Goal: Task Accomplishment & Management: Use online tool/utility

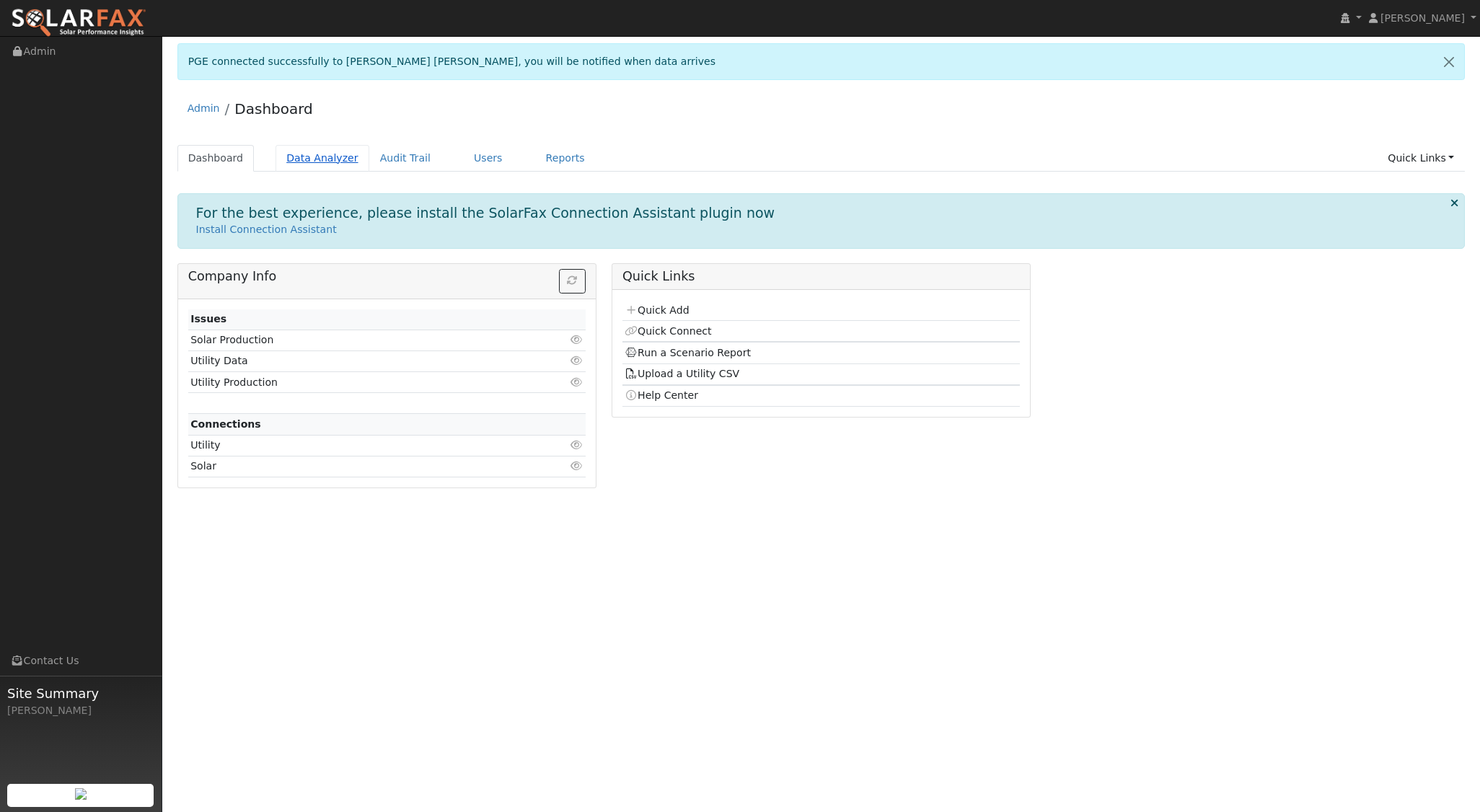
click at [304, 156] on link "Data Analyzer" at bounding box center [323, 158] width 94 height 26
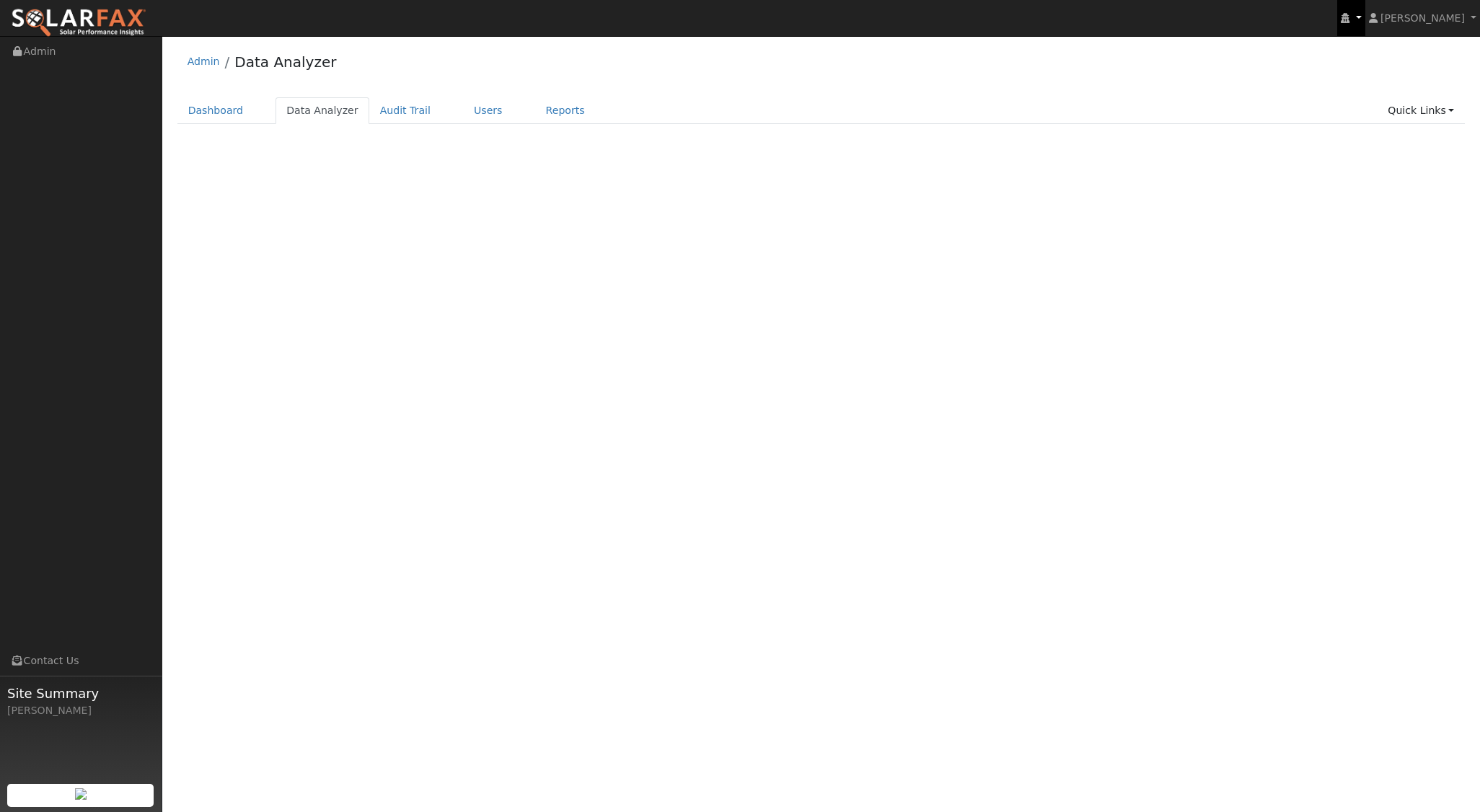
click at [1350, 18] on icon at bounding box center [1345, 18] width 9 height 10
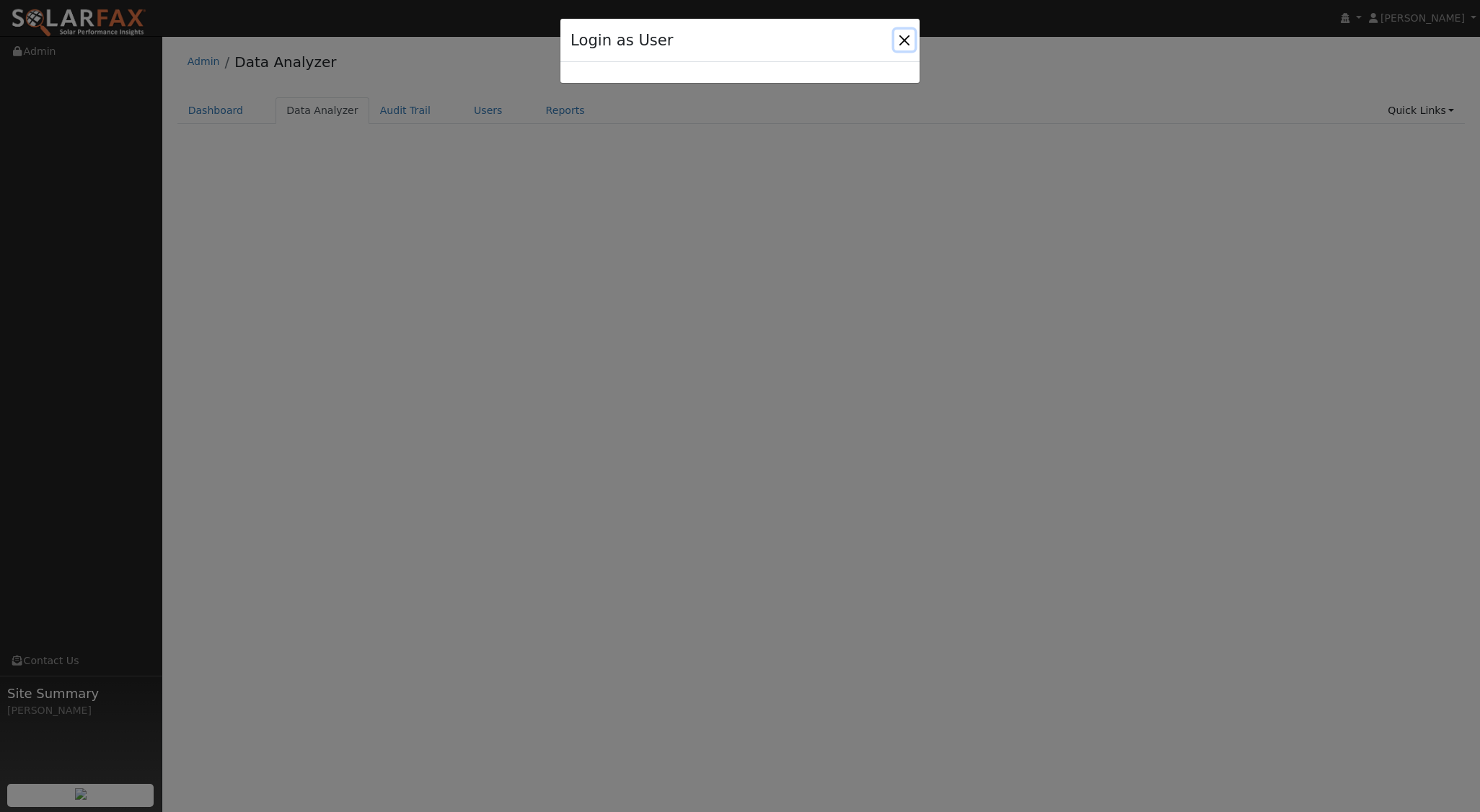
click at [900, 39] on button "Close" at bounding box center [905, 40] width 21 height 21
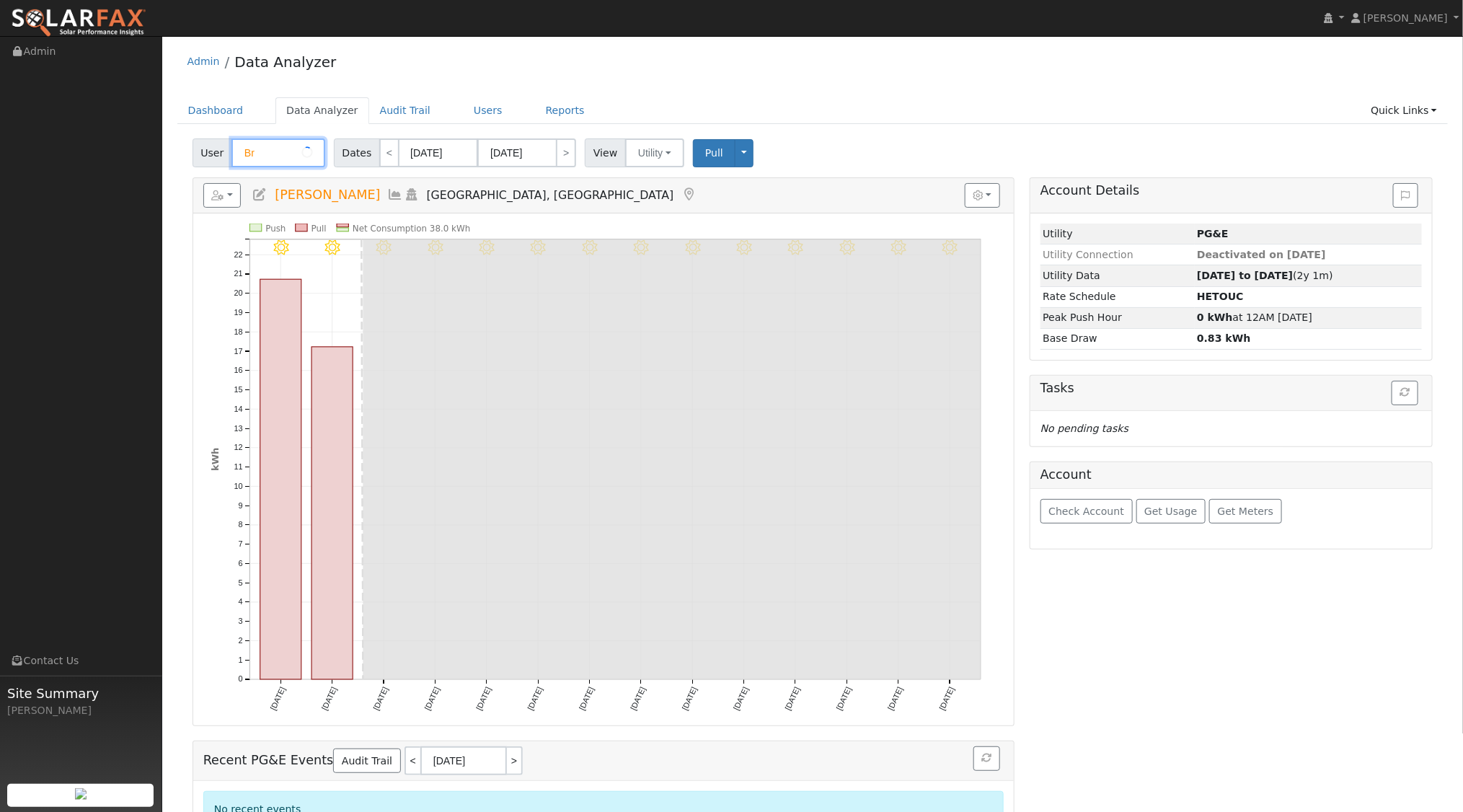
type input "B"
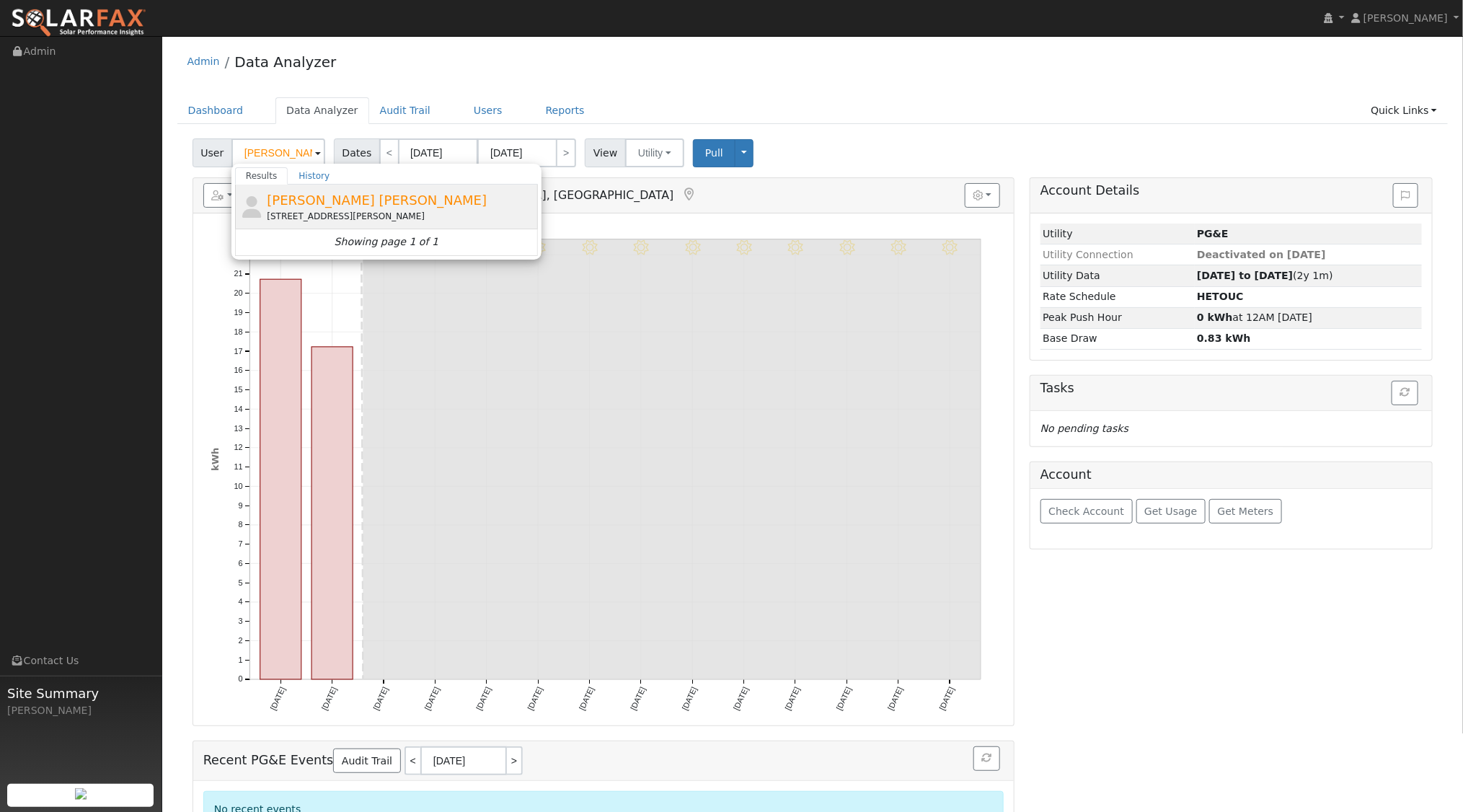
click at [324, 202] on span "[PERSON_NAME] [PERSON_NAME]" at bounding box center [377, 200] width 220 height 15
type input "[PERSON_NAME] [PERSON_NAME]"
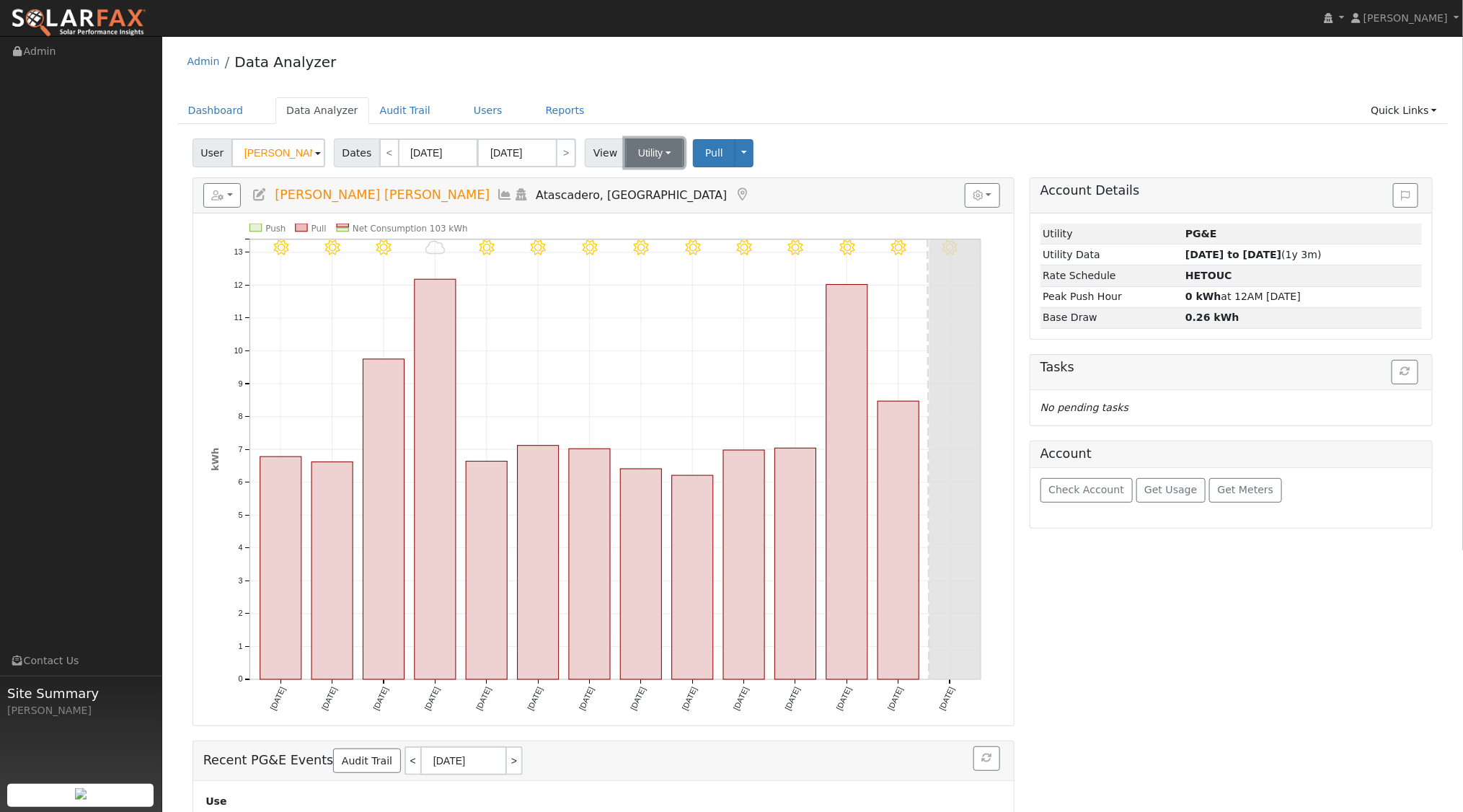
click at [655, 154] on button "Utility" at bounding box center [655, 152] width 59 height 29
click at [819, 108] on ul "Dashboard Data Analyzer Audit Trail Users Reports Quick Links Quick Add Quick C…" at bounding box center [813, 111] width 1271 height 26
click at [468, 111] on link "Users" at bounding box center [488, 111] width 51 height 26
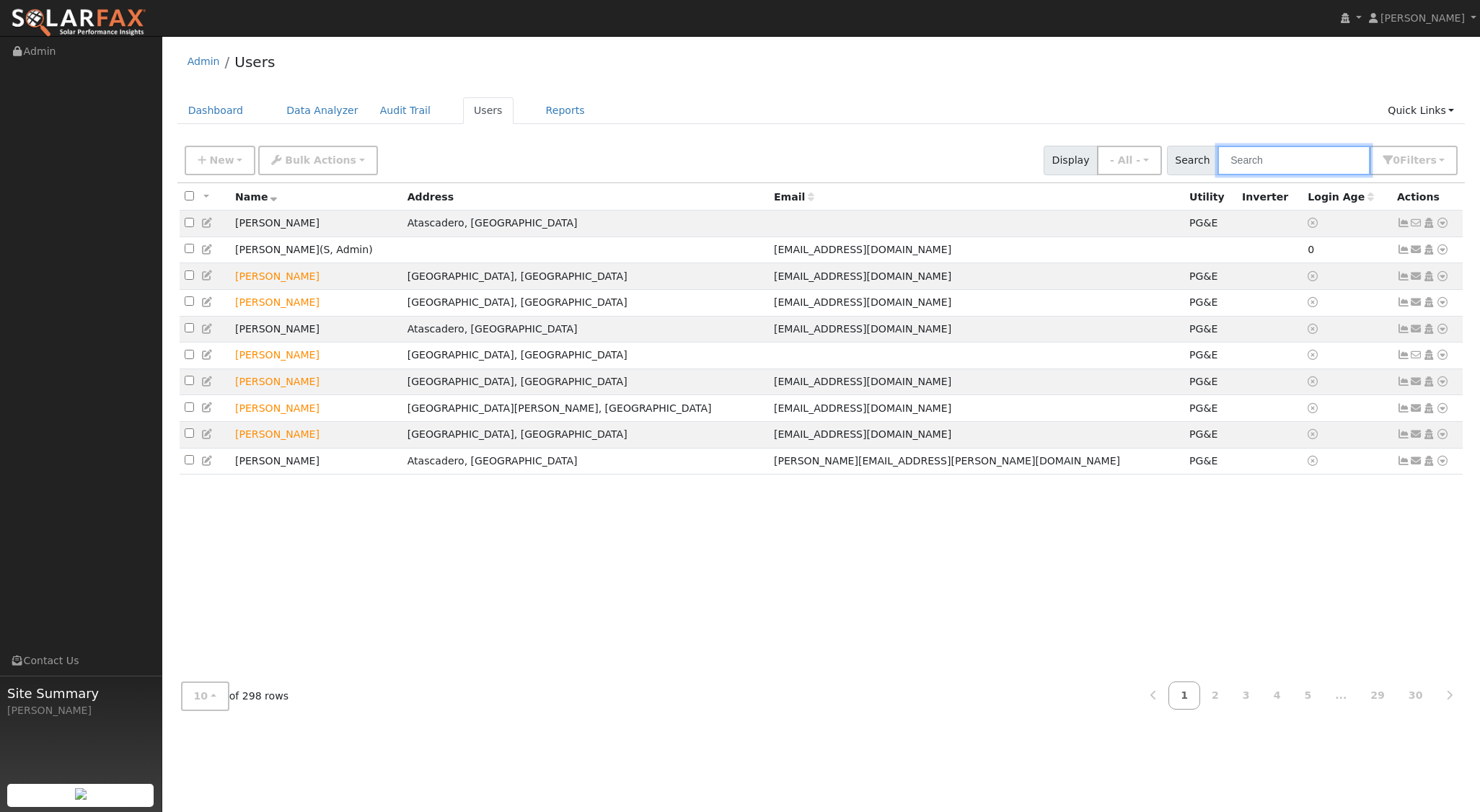
click at [1281, 159] on input "text" at bounding box center [1294, 160] width 153 height 29
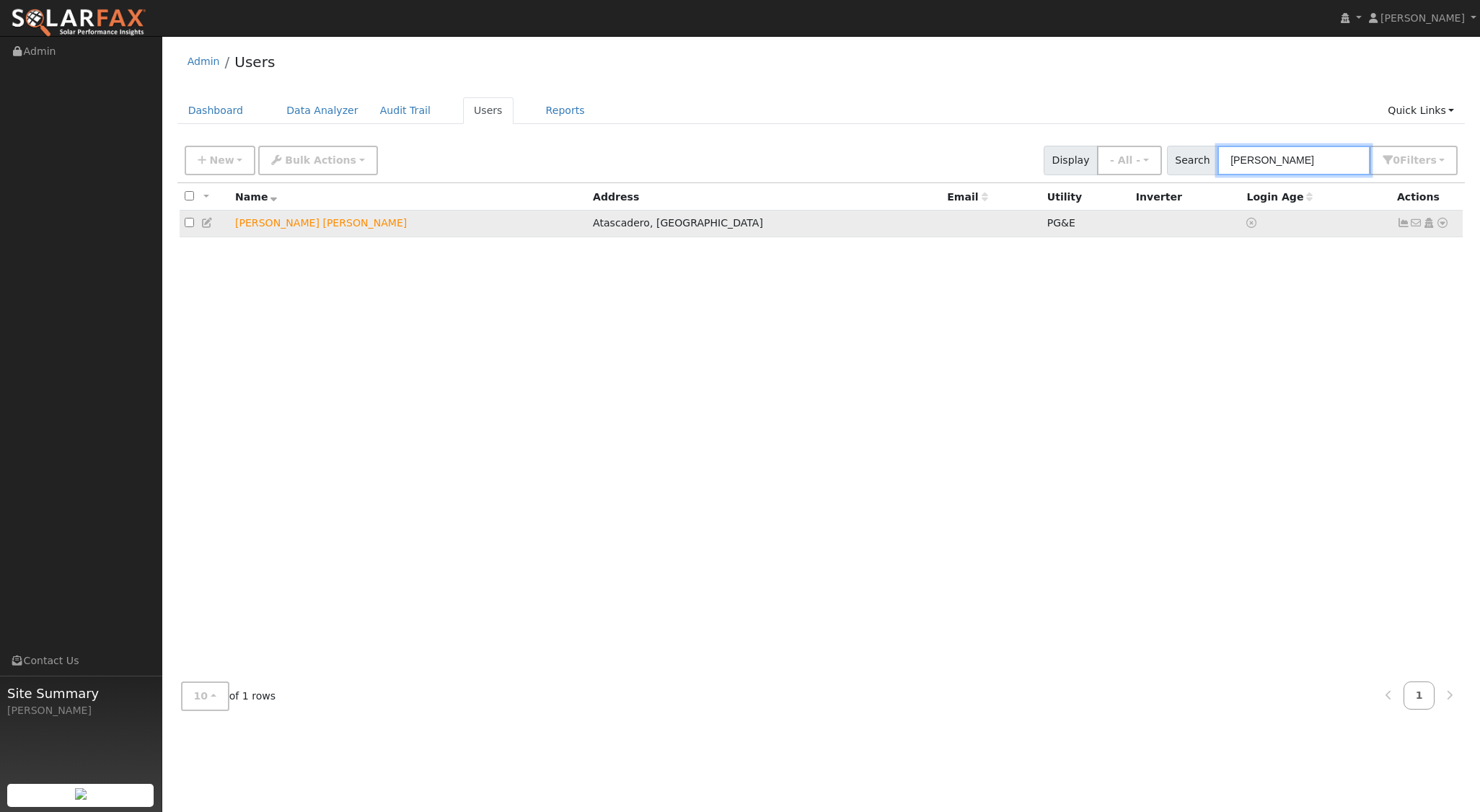
type input "[PERSON_NAME]"
click at [1443, 219] on icon at bounding box center [1443, 223] width 13 height 10
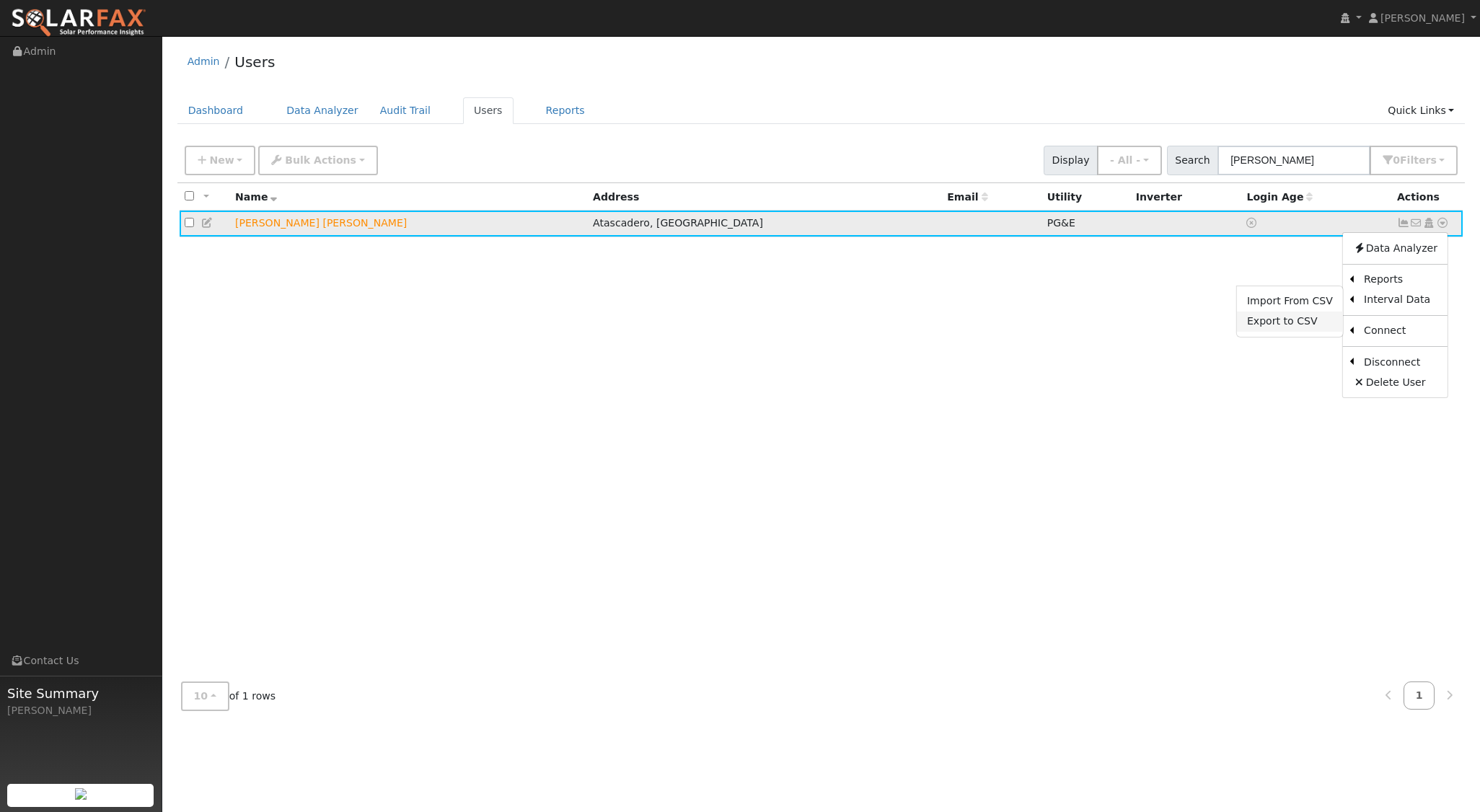
click at [1293, 327] on link "Export to CSV" at bounding box center [1289, 322] width 106 height 21
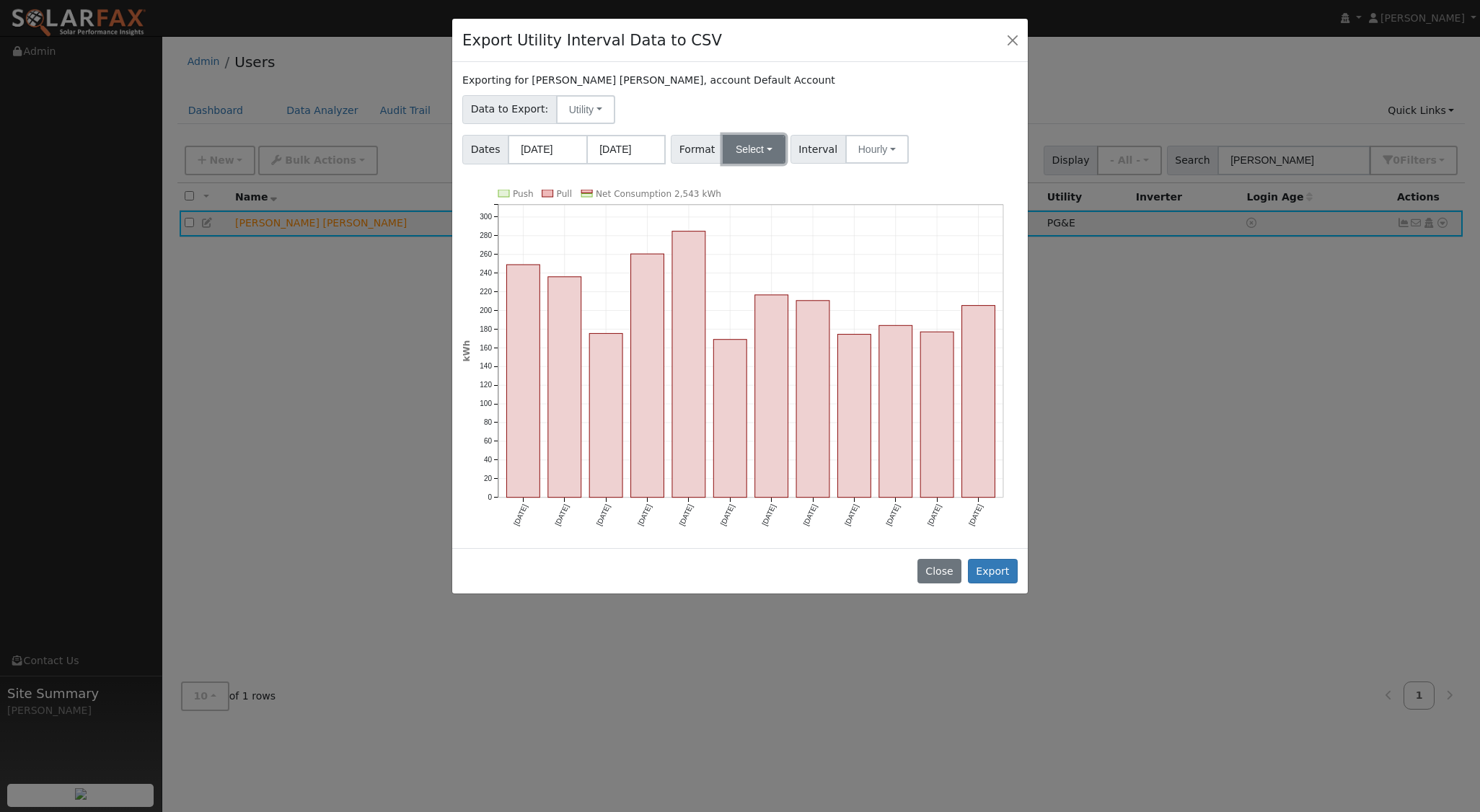
click at [754, 147] on button "Select" at bounding box center [754, 149] width 63 height 29
click at [773, 312] on link "OpenSolar" at bounding box center [770, 314] width 103 height 21
click at [997, 564] on button "Export" at bounding box center [993, 570] width 50 height 24
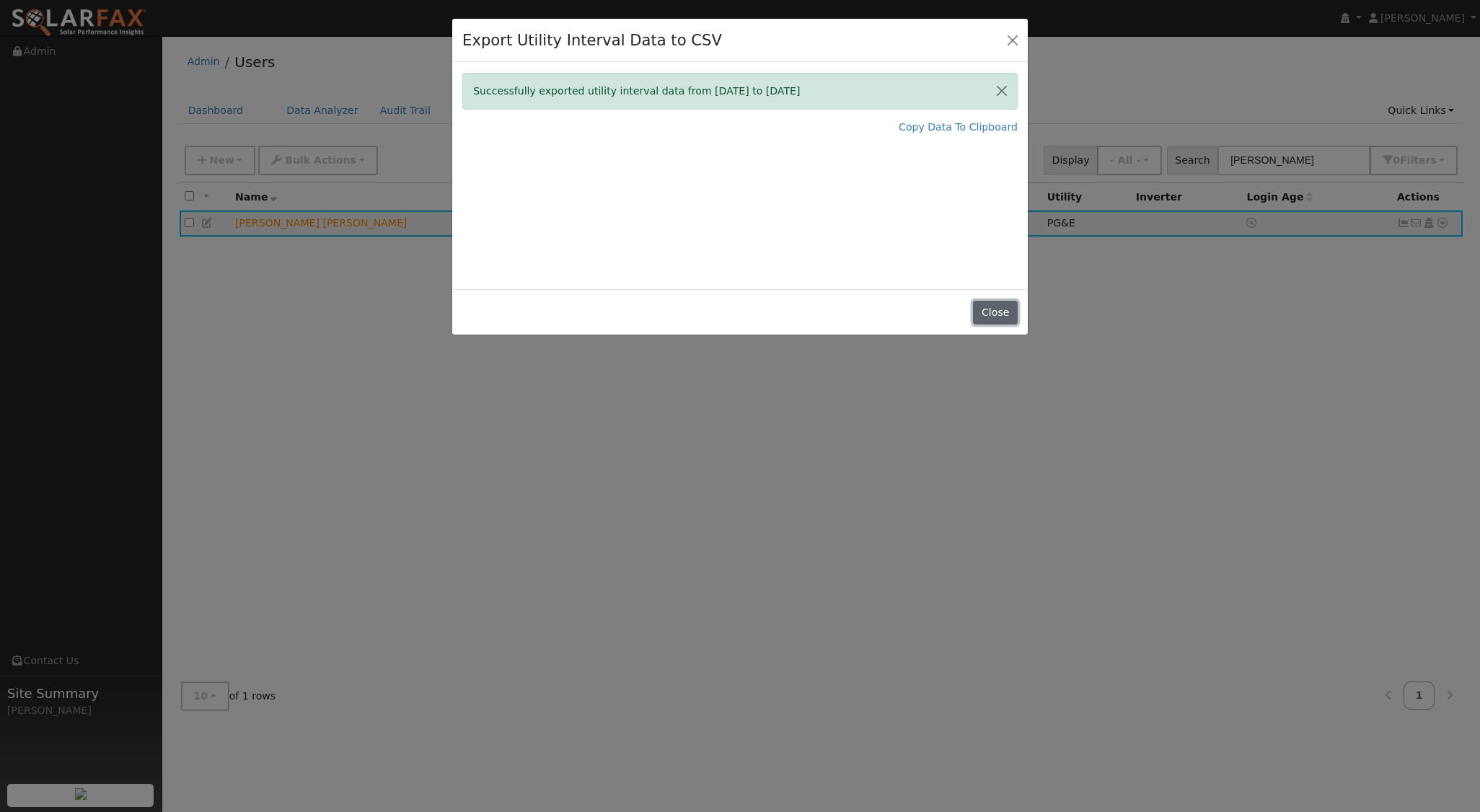
click at [989, 320] on button "Close" at bounding box center [995, 312] width 44 height 24
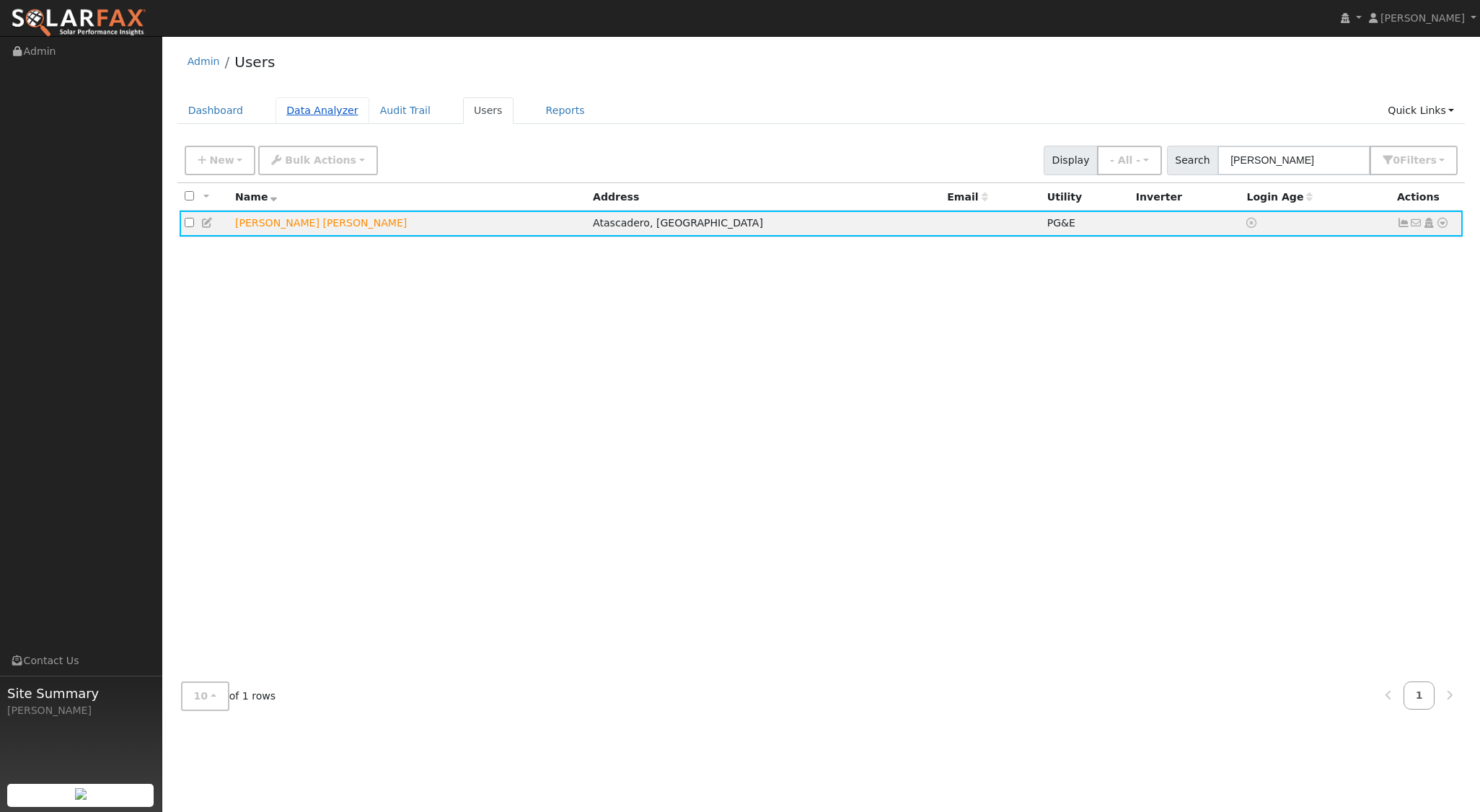
click at [312, 108] on link "Data Analyzer" at bounding box center [323, 111] width 94 height 26
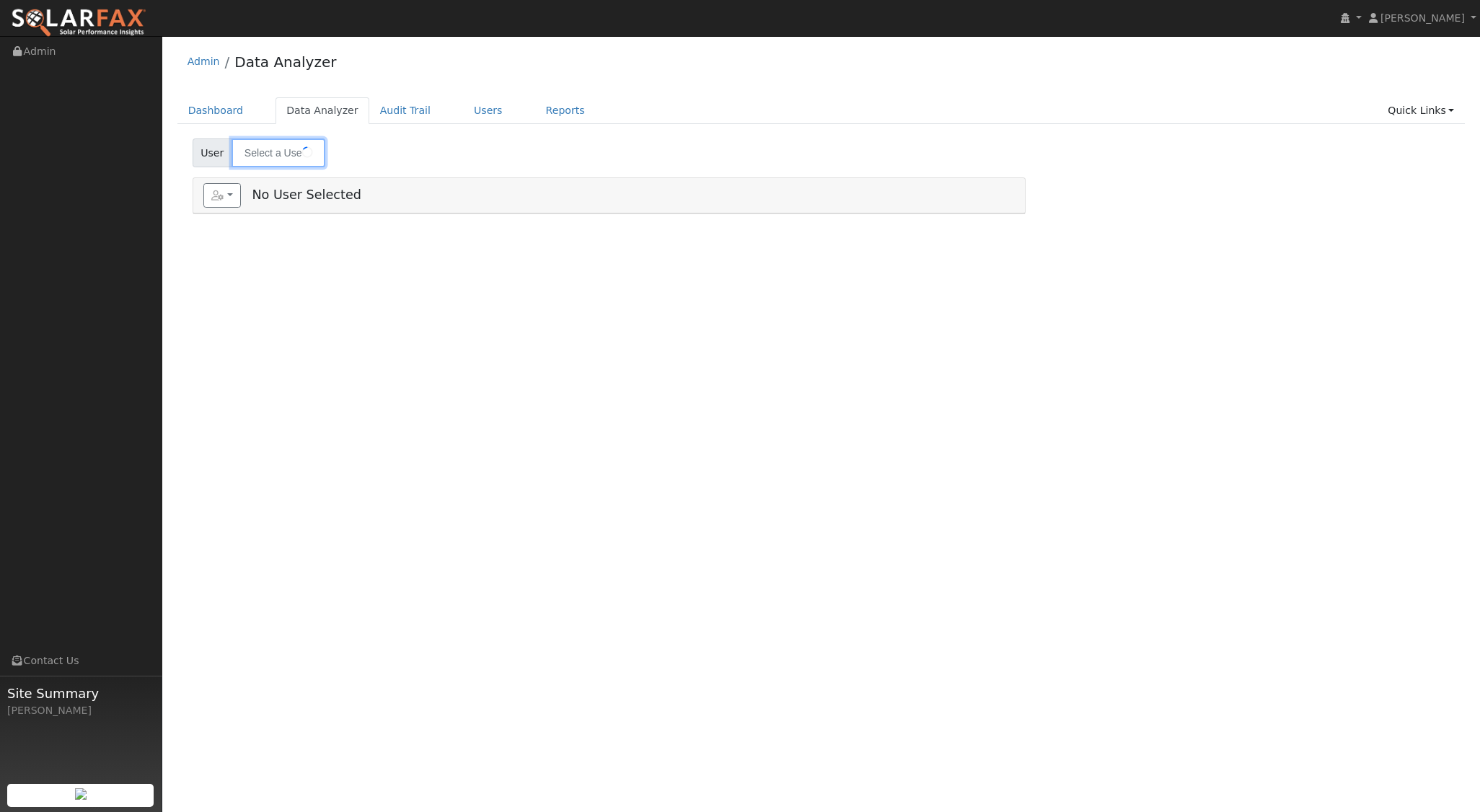
type input "[PERSON_NAME] [PERSON_NAME]"
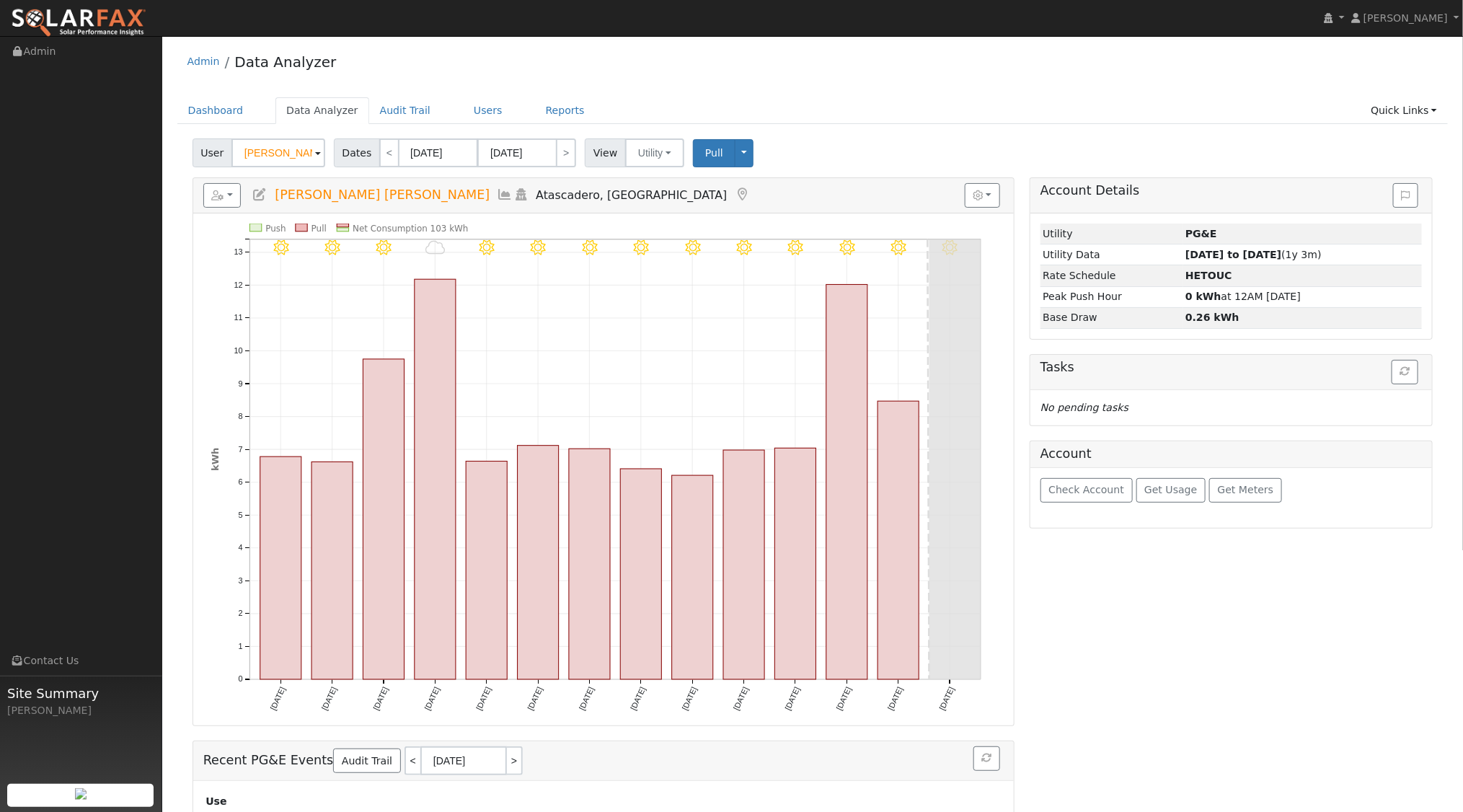
click at [497, 191] on icon at bounding box center [505, 195] width 16 height 13
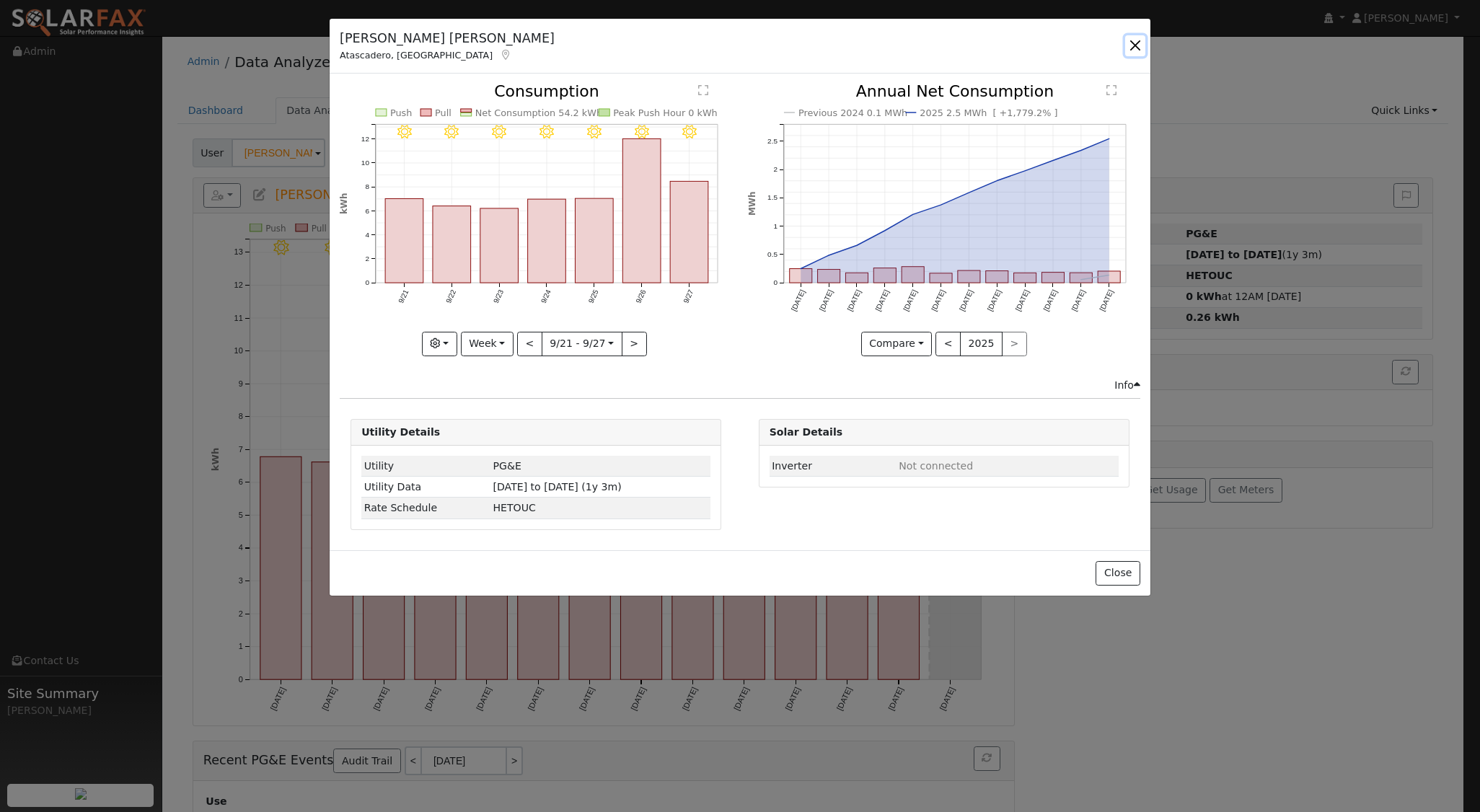
click at [1132, 43] on button "button" at bounding box center [1135, 45] width 21 height 21
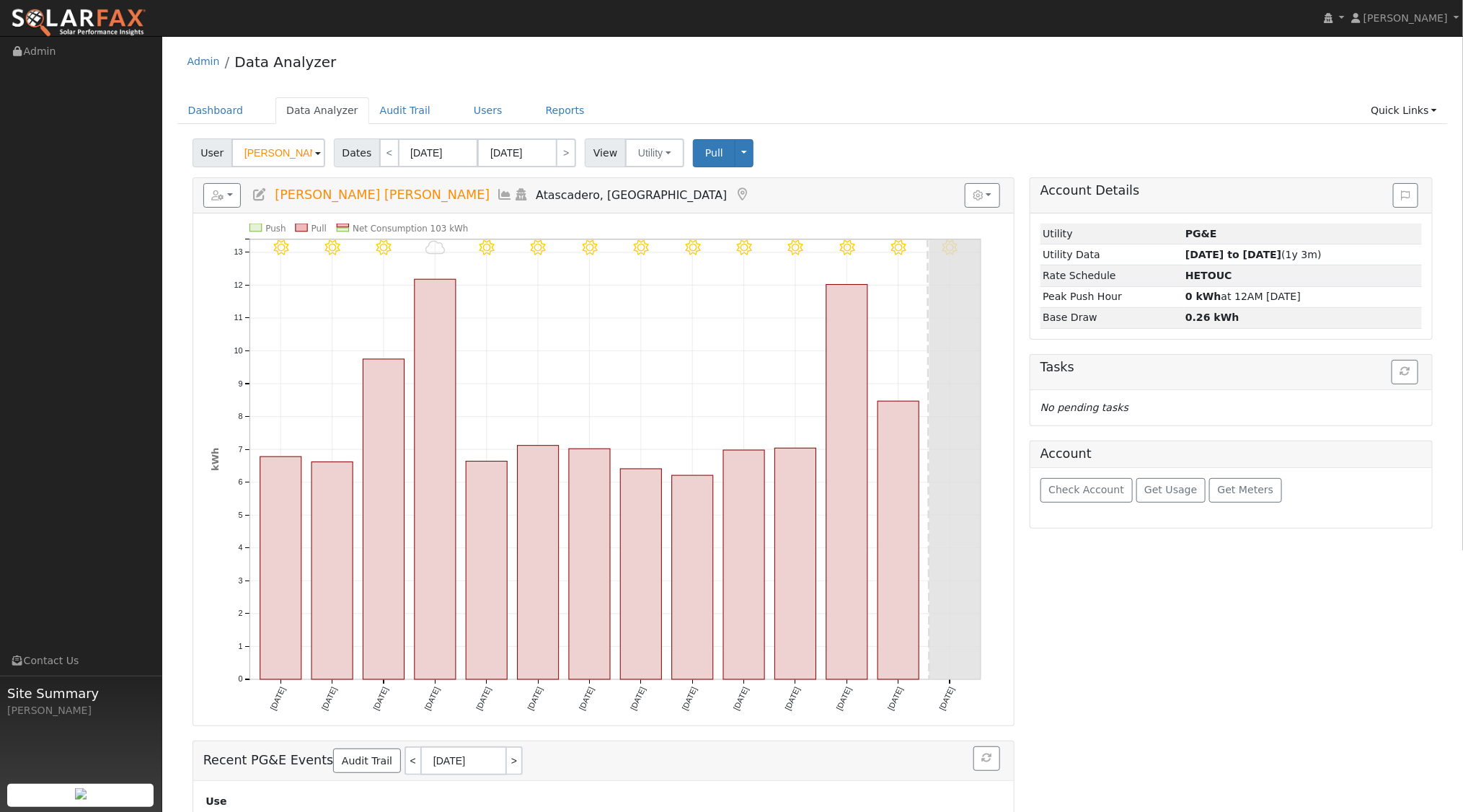
click at [512, 195] on icon at bounding box center [520, 195] width 16 height 13
